Goal: Transaction & Acquisition: Purchase product/service

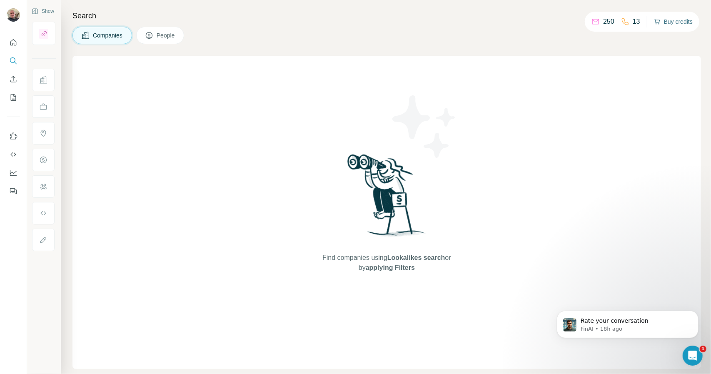
click at [670, 23] on button "Buy credits" at bounding box center [673, 22] width 39 height 12
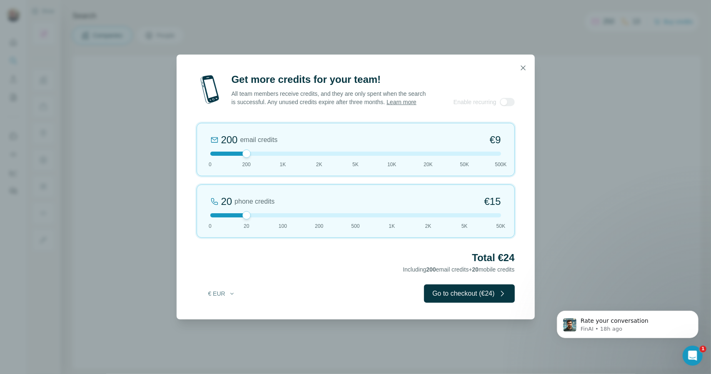
drag, startPoint x: 247, startPoint y: 157, endPoint x: 230, endPoint y: 158, distance: 17.5
click at [230, 156] on div at bounding box center [355, 154] width 291 height 4
drag, startPoint x: 250, startPoint y: 157, endPoint x: 314, endPoint y: 168, distance: 64.7
click at [314, 168] on div "2K email credits 5% Discount €80 0 200 1K 2K 5K 10K 20K 50K 500K" at bounding box center [356, 149] width 318 height 53
drag, startPoint x: 245, startPoint y: 220, endPoint x: 272, endPoint y: 222, distance: 26.3
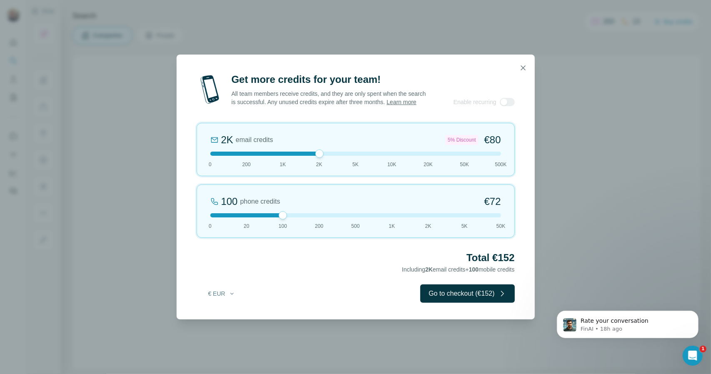
click at [272, 222] on div "100 phone credits €[PHONE_NUMBER] 1K 2K 5K 50K" at bounding box center [356, 211] width 318 height 53
click at [152, 158] on div "Get more credits for your team! All team members receive credits, and they are …" at bounding box center [355, 187] width 711 height 374
click at [123, 100] on div "Get more credits for your team! All team members receive credits, and they are …" at bounding box center [355, 187] width 711 height 374
click at [523, 64] on icon "button" at bounding box center [523, 68] width 8 height 8
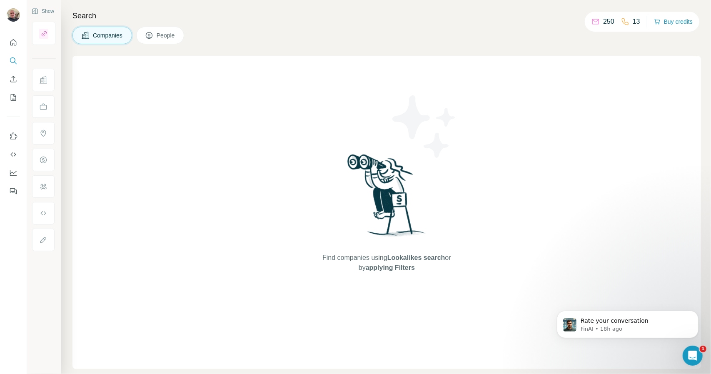
click at [170, 37] on span "People" at bounding box center [166, 35] width 19 height 8
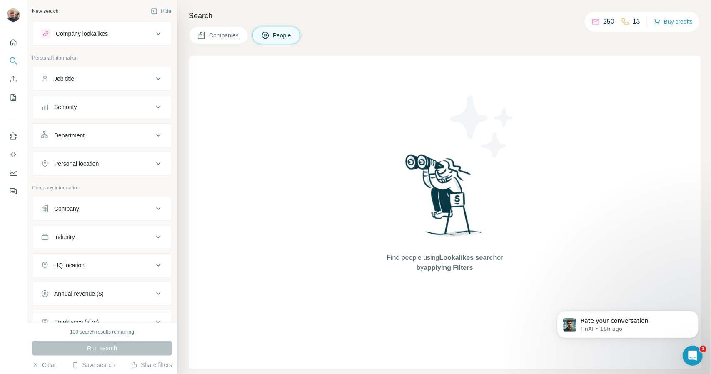
click at [101, 32] on div "Company lookalikes" at bounding box center [82, 34] width 52 height 8
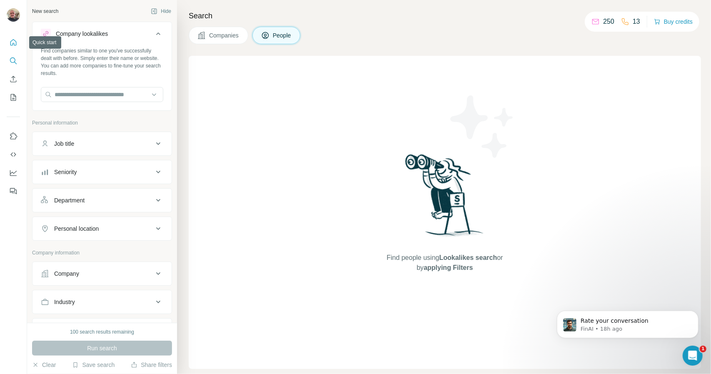
click at [13, 44] on icon "Quick start" at bounding box center [13, 42] width 8 height 8
